Goal: Task Accomplishment & Management: Complete application form

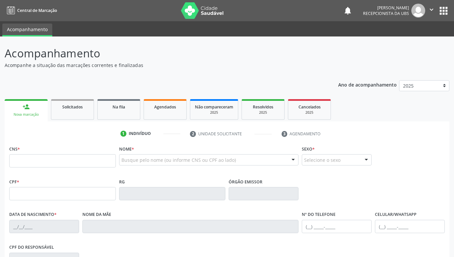
click at [106, 163] on input "text" at bounding box center [62, 160] width 107 height 13
click at [95, 165] on input "text" at bounding box center [62, 160] width 107 height 13
click at [101, 162] on input "text" at bounding box center [62, 160] width 107 height 13
drag, startPoint x: 140, startPoint y: 160, endPoint x: 132, endPoint y: 159, distance: 8.0
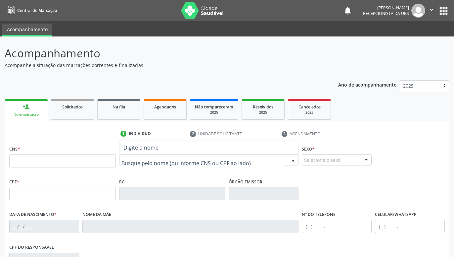
paste input "[PERSON_NAME]"
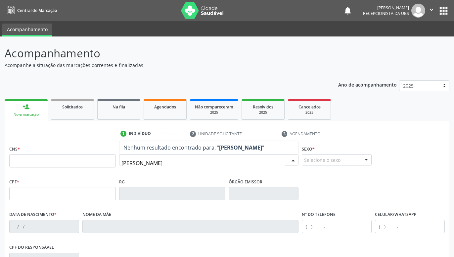
type input "[PERSON_NAME]"
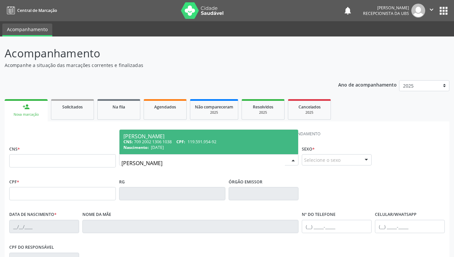
click at [191, 145] on div "Nascimento: [DATE]" at bounding box center [209, 147] width 171 height 6
type input "709 2002 1306 1038"
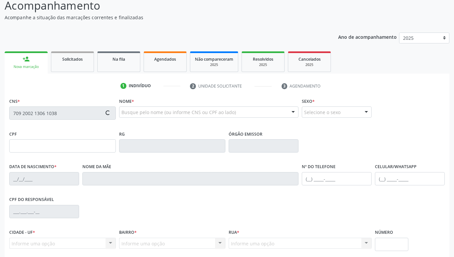
scroll to position [102, 0]
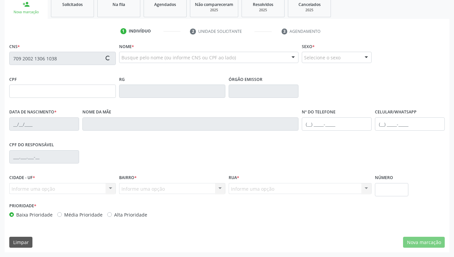
type input "119.591.954-92"
type input "[DATE]"
type input "[PERSON_NAME]"
type input "[PHONE_NUMBER]"
type input "1452"
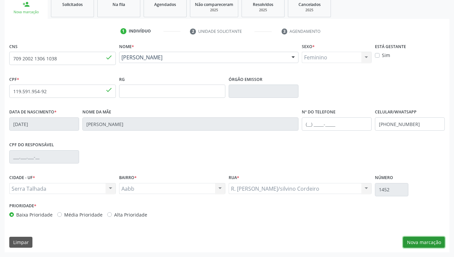
click at [421, 243] on button "Nova marcação" at bounding box center [424, 241] width 42 height 11
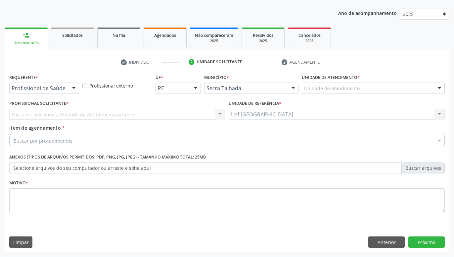
scroll to position [72, 0]
click at [71, 88] on div at bounding box center [74, 88] width 10 height 11
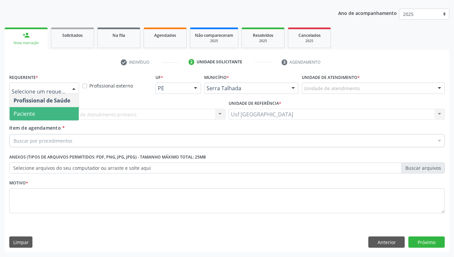
click at [43, 115] on span "Paciente" at bounding box center [44, 113] width 69 height 13
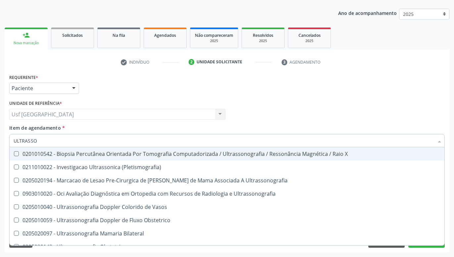
type input "ULTRASSON"
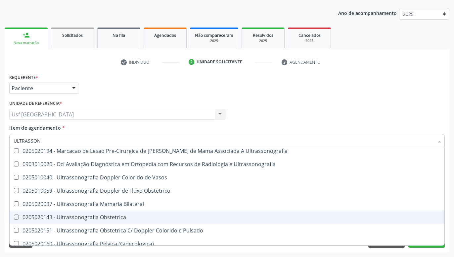
scroll to position [44, 0]
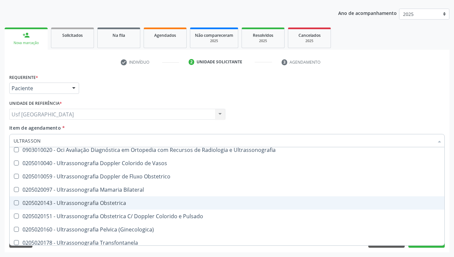
click at [121, 205] on div "0205020143 - Ultrassonografia Obstetrica" at bounding box center [227, 202] width 427 height 5
checkbox Obstetrica "true"
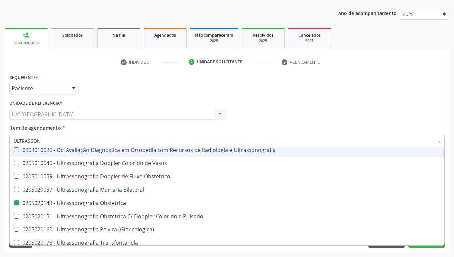
click at [302, 94] on div "Requerente * Paciente Profissional de Saúde Paciente Nenhum resultado encontrad…" at bounding box center [227, 85] width 439 height 26
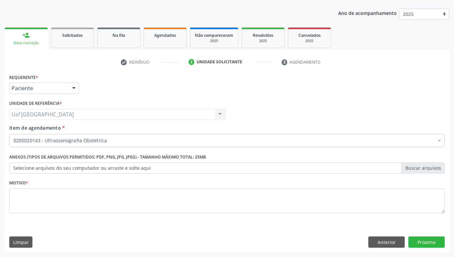
scroll to position [0, 0]
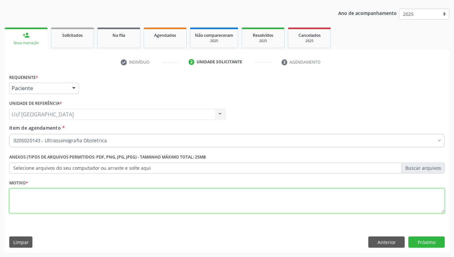
click at [263, 201] on textarea at bounding box center [227, 200] width 436 height 25
type textarea "."
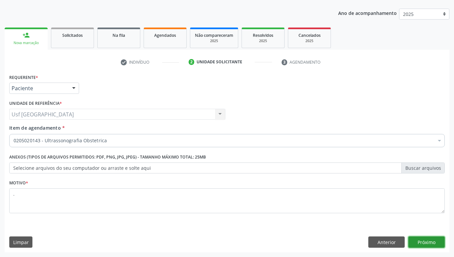
click at [420, 238] on button "Próximo" at bounding box center [427, 241] width 36 height 11
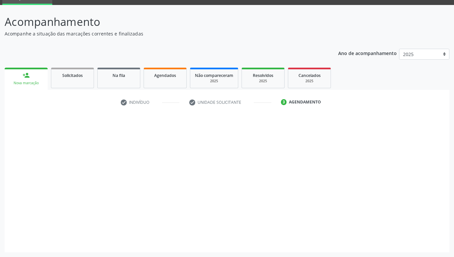
scroll to position [31, 0]
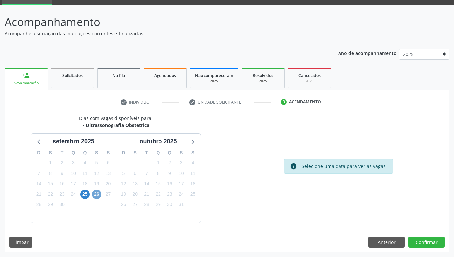
click at [97, 193] on span "26" at bounding box center [96, 193] width 9 height 9
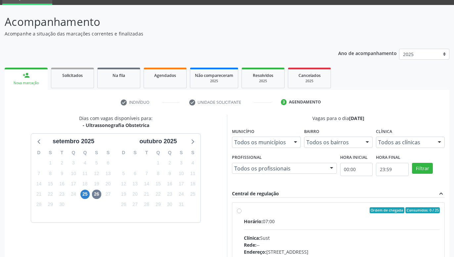
click at [241, 207] on div "Ordem de chegada Consumidos: 0 / 25 Horário: 07:00 Clínica: Sust Rede: -- Ender…" at bounding box center [338, 258] width 203 height 102
radio input "true"
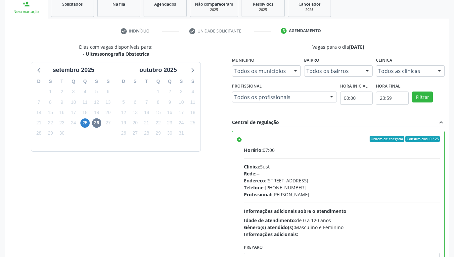
scroll to position [139, 0]
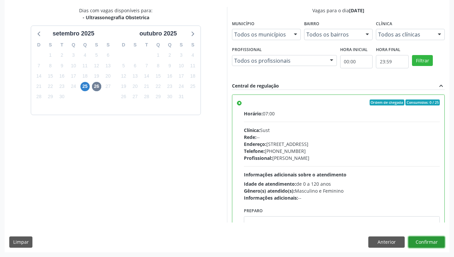
click at [424, 239] on button "Confirmar" at bounding box center [427, 241] width 36 height 11
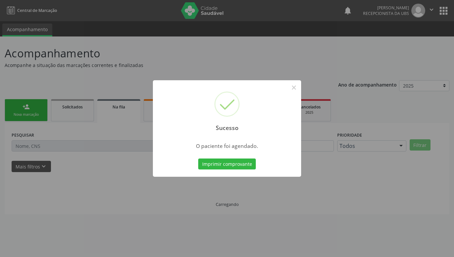
scroll to position [0, 0]
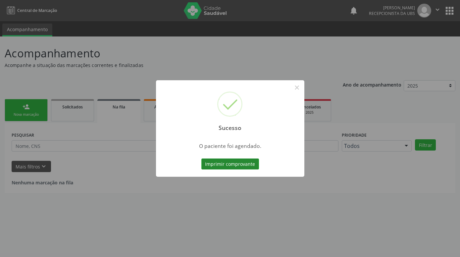
click at [248, 164] on button "Imprimir comprovante" at bounding box center [230, 163] width 58 height 11
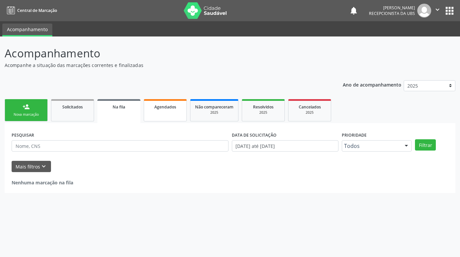
click at [173, 106] on span "Agendados" at bounding box center [165, 107] width 22 height 6
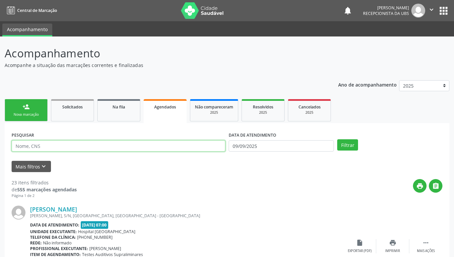
click at [120, 146] on input "text" at bounding box center [119, 145] width 214 height 11
paste input "700002480897308"
type input "700002480897308"
click at [353, 143] on button "Filtrar" at bounding box center [348, 144] width 21 height 11
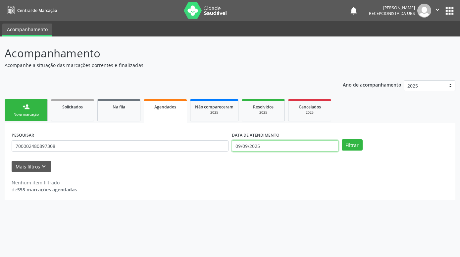
click at [269, 144] on input "09/09/2025" at bounding box center [285, 145] width 107 height 11
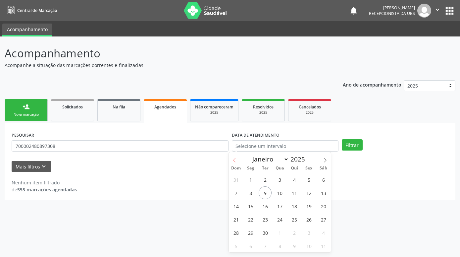
click at [232, 156] on span at bounding box center [234, 157] width 11 height 11
select select "7"
click at [294, 219] on span "21" at bounding box center [294, 219] width 13 height 13
type input "21[DATE]"
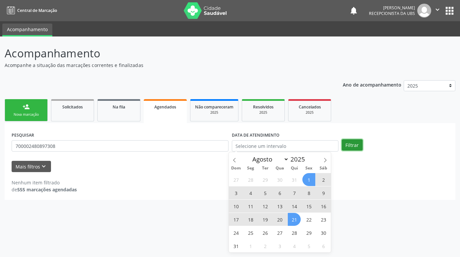
click at [354, 141] on button "Filtrar" at bounding box center [352, 144] width 21 height 11
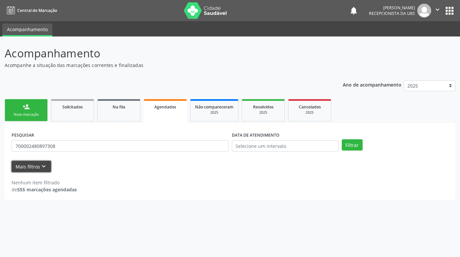
click at [49, 163] on button "Mais filtros keyboard_arrow_down" at bounding box center [31, 167] width 39 height 12
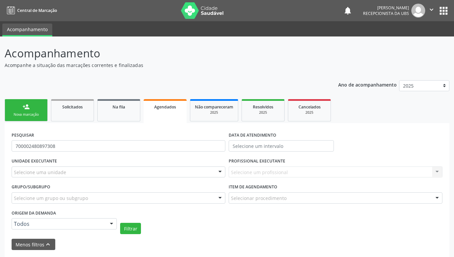
click at [172, 110] on div "Agendados" at bounding box center [165, 106] width 34 height 7
click at [176, 148] on input "700002480897308" at bounding box center [119, 145] width 214 height 11
type input "7"
paste input "[PERSON_NAME]"
type input "[PERSON_NAME]"
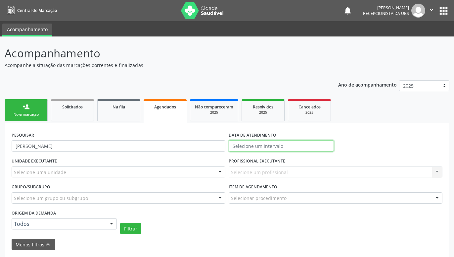
click at [265, 146] on input "text" at bounding box center [281, 145] width 105 height 11
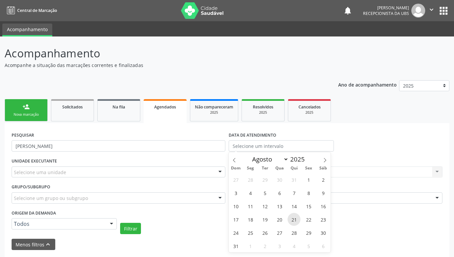
click at [293, 221] on span "21" at bounding box center [294, 219] width 13 height 13
type input "21[DATE]"
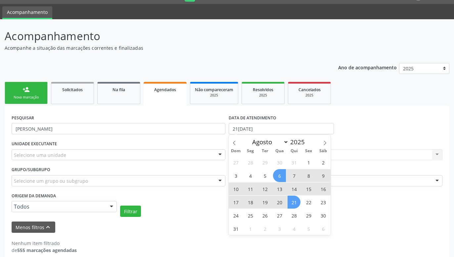
scroll to position [26, 0]
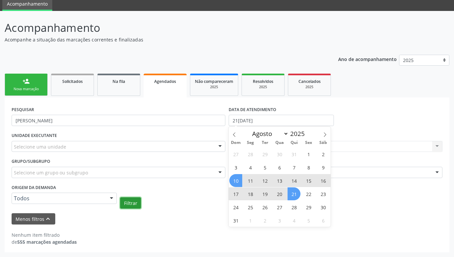
click at [132, 203] on button "Filtrar" at bounding box center [130, 202] width 21 height 11
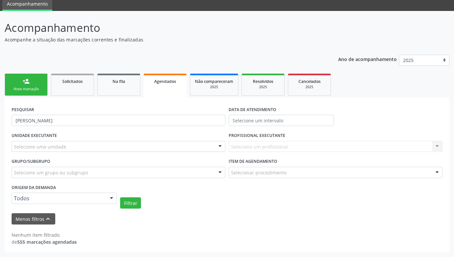
click at [68, 73] on ul "person_add Nova marcação Solicitados Na fila Agendados Não compareceram 2025 Re…" at bounding box center [227, 85] width 445 height 26
click at [71, 80] on span "Solicitados" at bounding box center [72, 81] width 21 height 6
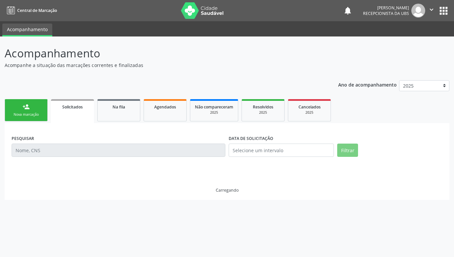
scroll to position [0, 0]
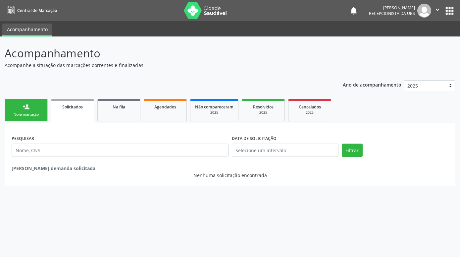
click at [28, 113] on div "Nova marcação" at bounding box center [26, 114] width 33 height 5
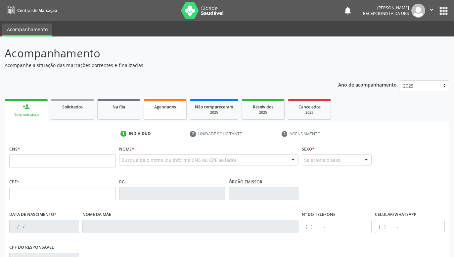
click at [176, 112] on link "Agendados" at bounding box center [165, 109] width 43 height 21
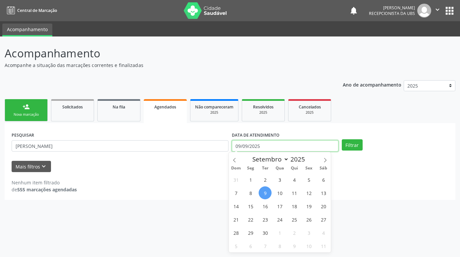
click at [332, 146] on input "09/09/2025" at bounding box center [285, 145] width 107 height 11
click at [236, 160] on icon at bounding box center [234, 160] width 5 height 5
select select "7"
click at [292, 219] on span "21" at bounding box center [294, 219] width 13 height 13
type input "21[DATE]"
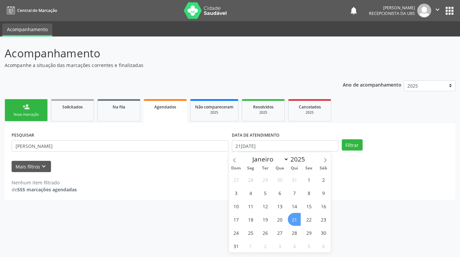
click at [291, 216] on span "21" at bounding box center [294, 219] width 13 height 13
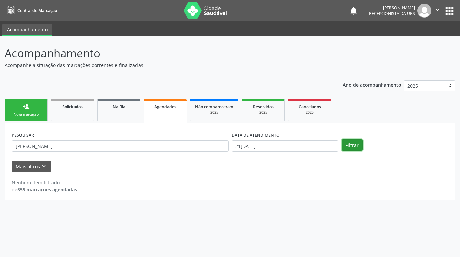
click at [345, 143] on button "Filtrar" at bounding box center [352, 144] width 21 height 11
click at [277, 147] on input "21[DATE]" at bounding box center [285, 145] width 107 height 11
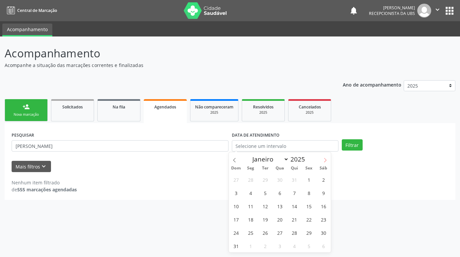
click at [324, 161] on icon at bounding box center [325, 160] width 5 height 5
select select "8"
click at [237, 218] on span "21" at bounding box center [236, 219] width 13 height 13
type input "21[DATE]"
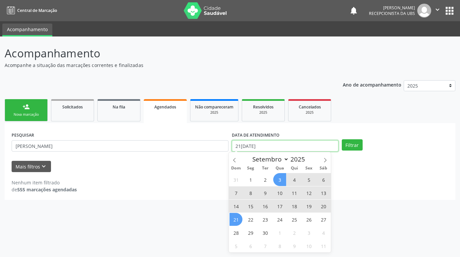
click at [272, 148] on input "21[DATE]" at bounding box center [285, 145] width 107 height 11
select select "7"
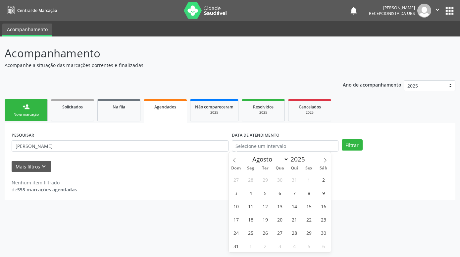
click at [46, 113] on link "person_add Nova marcação" at bounding box center [26, 110] width 43 height 22
click at [25, 113] on div "Nova marcação" at bounding box center [26, 114] width 33 height 5
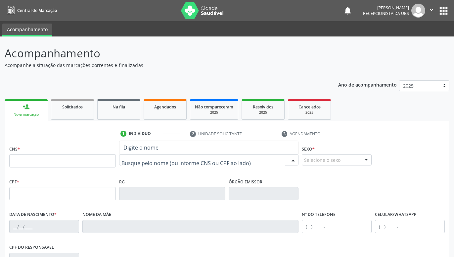
paste input "[PERSON_NAME]"
type input "[PERSON_NAME]"
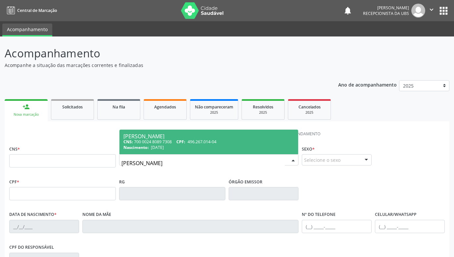
click at [243, 141] on div "CNS: 700 0024 8089 7308 CPF: 496.267.014-04" at bounding box center [209, 142] width 171 height 6
type input "700 0024 8089 7308"
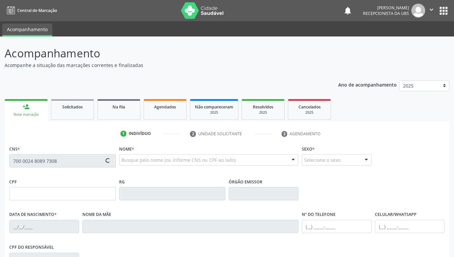
scroll to position [102, 0]
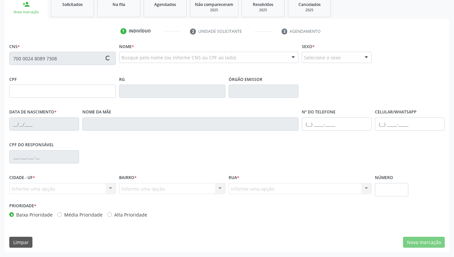
type input "496.267.014-04"
type input "[DATE]"
type input "[PERSON_NAME]"
type input "[PHONE_NUMBER]"
type input "743"
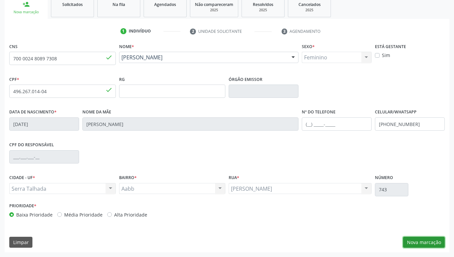
click at [429, 239] on button "Nova marcação" at bounding box center [424, 241] width 42 height 11
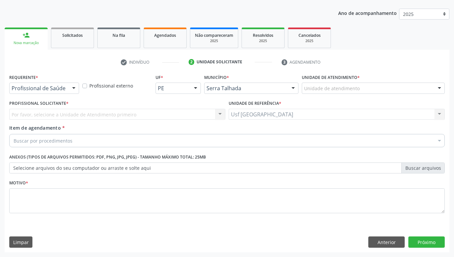
scroll to position [72, 0]
click at [75, 85] on div at bounding box center [74, 88] width 10 height 11
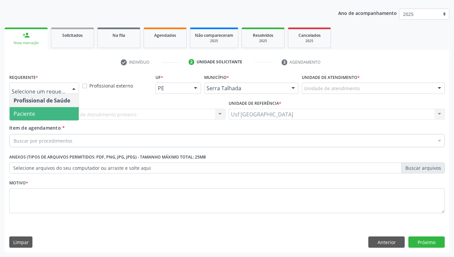
click at [56, 110] on span "Paciente" at bounding box center [44, 113] width 69 height 13
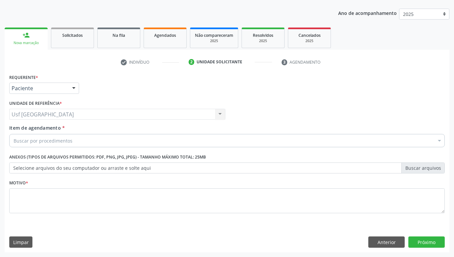
click at [73, 141] on div "Buscar por procedimentos" at bounding box center [227, 140] width 436 height 13
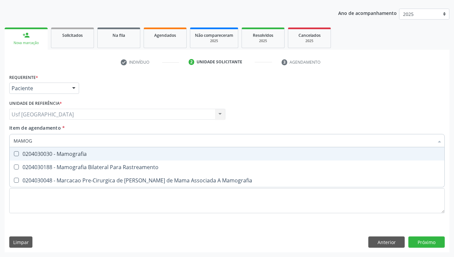
type input "MAMOGR"
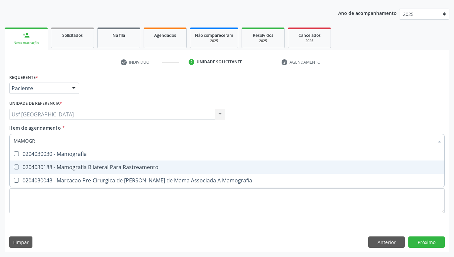
click at [93, 165] on div "0204030188 - Mamografia Bilateral Para Rastreamento" at bounding box center [227, 166] width 427 height 5
checkbox Rastreamento "true"
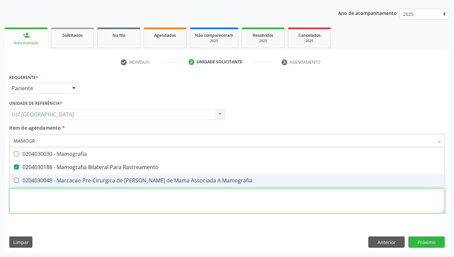
click at [93, 205] on textarea at bounding box center [227, 200] width 436 height 25
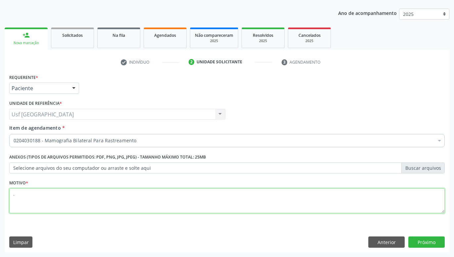
type textarea "."
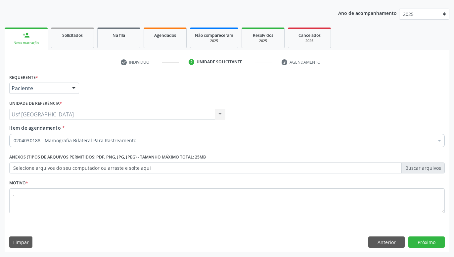
click at [422, 235] on div "Requerente * Paciente Profissional de Saúde Paciente Nenhum resultado encontrad…" at bounding box center [227, 162] width 445 height 180
click at [422, 238] on button "Próximo" at bounding box center [427, 241] width 36 height 11
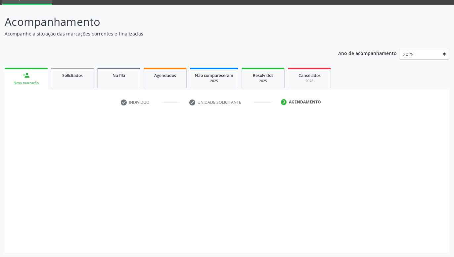
scroll to position [31, 0]
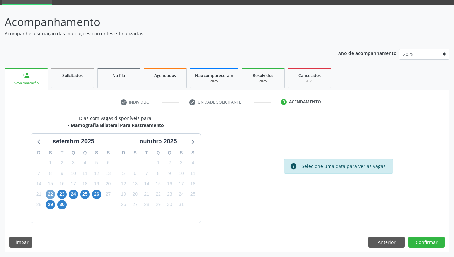
click at [53, 195] on span "22" at bounding box center [50, 193] width 9 height 9
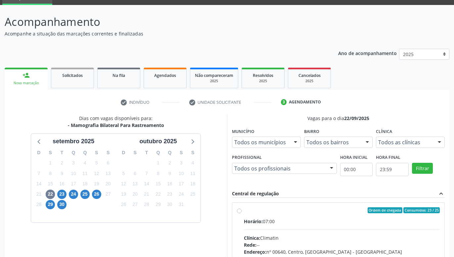
click at [244, 210] on label "Ordem de chegada Consumidos: 23 / 25 Horário: 07:00 Clínica: Climatin Rede: -- …" at bounding box center [342, 258] width 196 height 102
click at [239, 210] on input "Ordem de chegada Consumidos: 23 / 25 Horário: 07:00 Clínica: Climatin Rede: -- …" at bounding box center [239, 210] width 5 height 6
radio input "true"
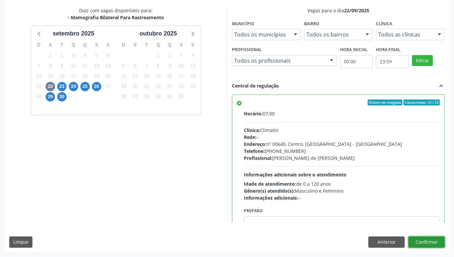
click at [443, 243] on button "Confirmar" at bounding box center [427, 241] width 36 height 11
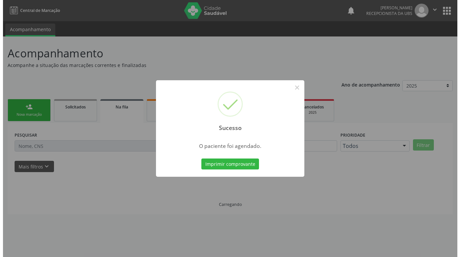
scroll to position [0, 0]
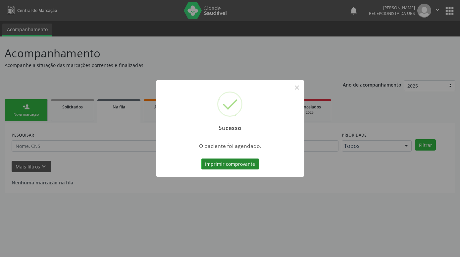
click at [252, 161] on button "Imprimir comprovante" at bounding box center [230, 163] width 58 height 11
